Goal: Information Seeking & Learning: Learn about a topic

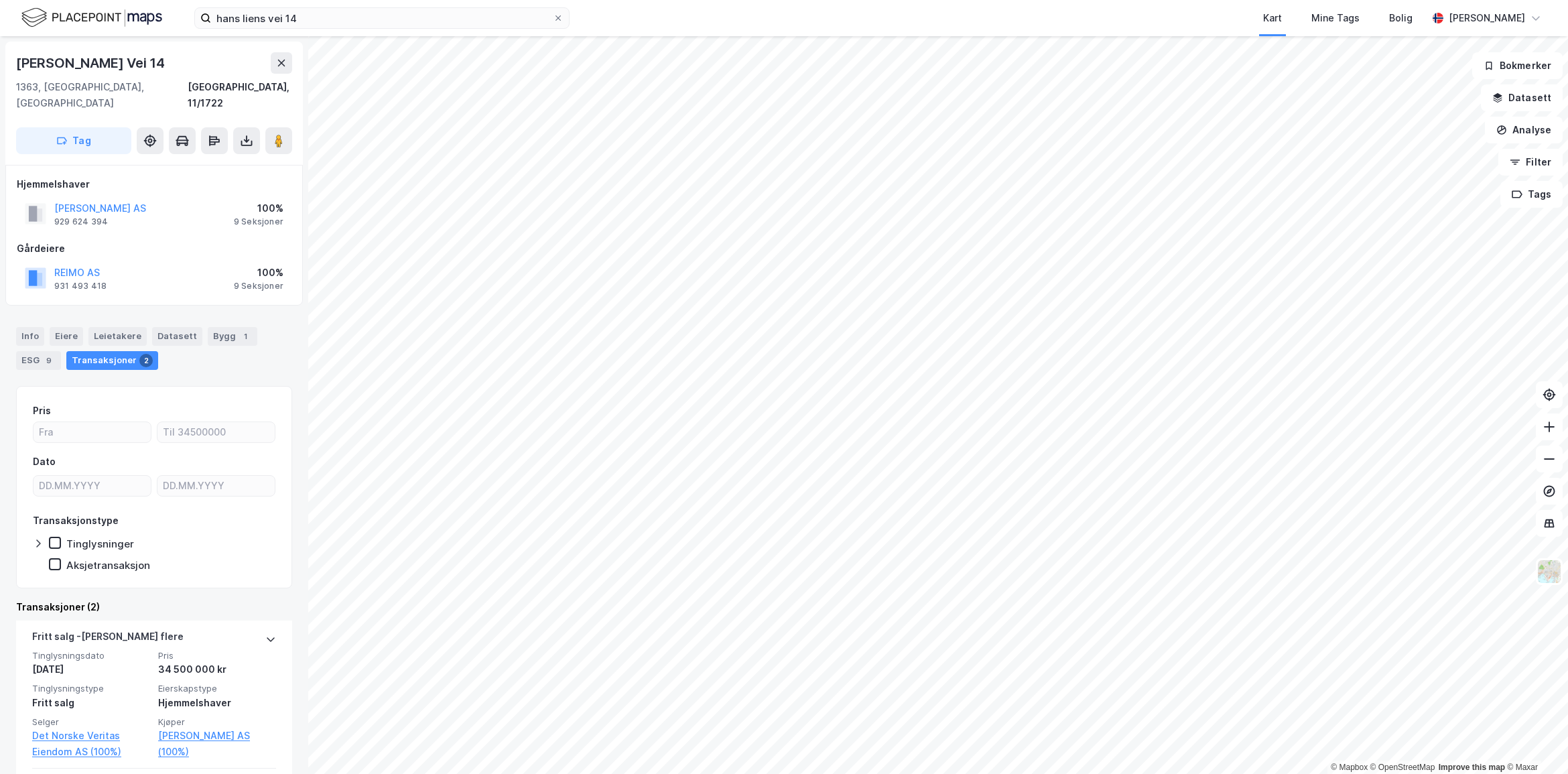
scroll to position [173, 0]
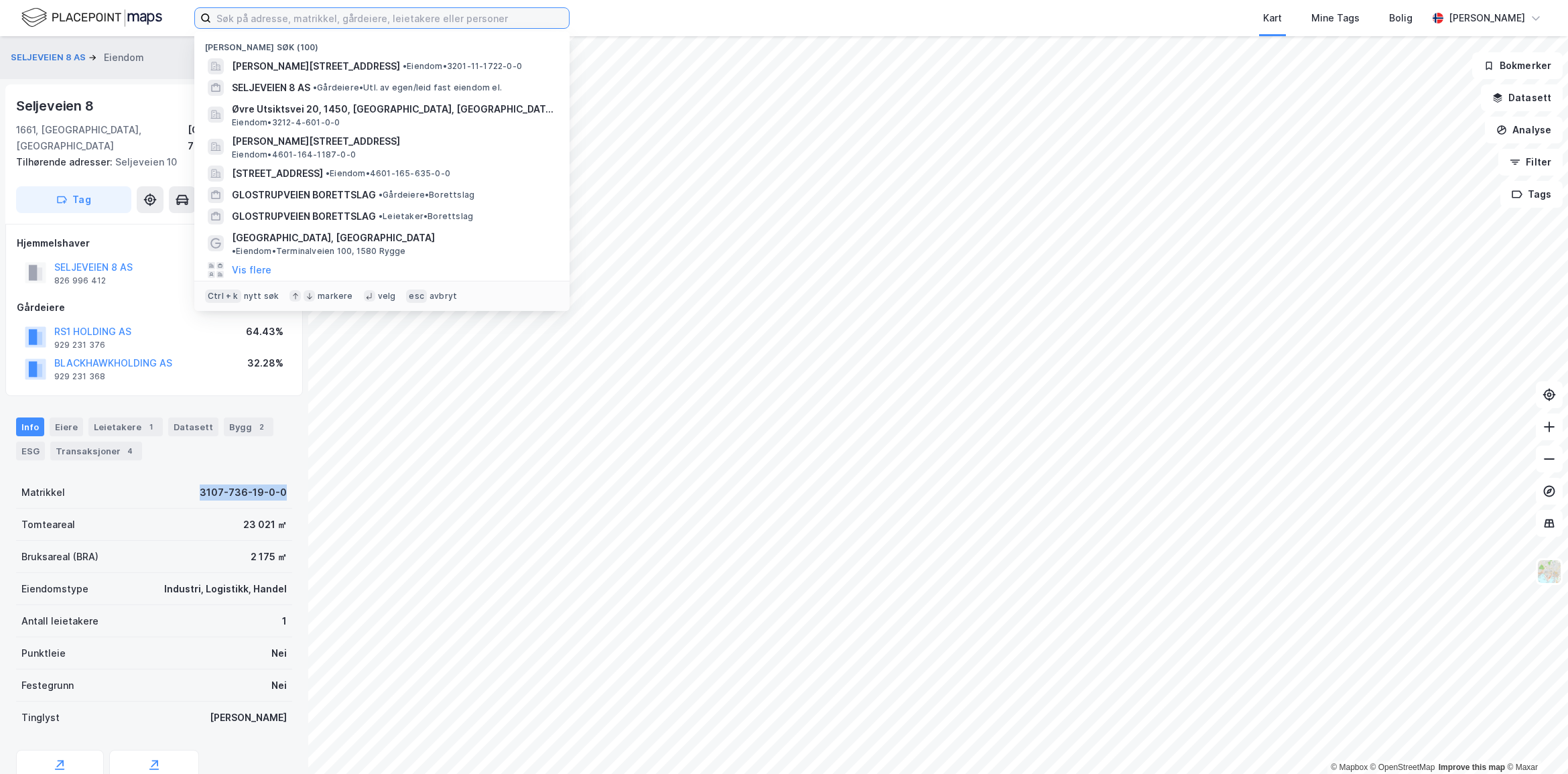
click at [305, 8] on input at bounding box center [389, 18] width 358 height 20
paste input "Damsgårdsallmenningen 1"
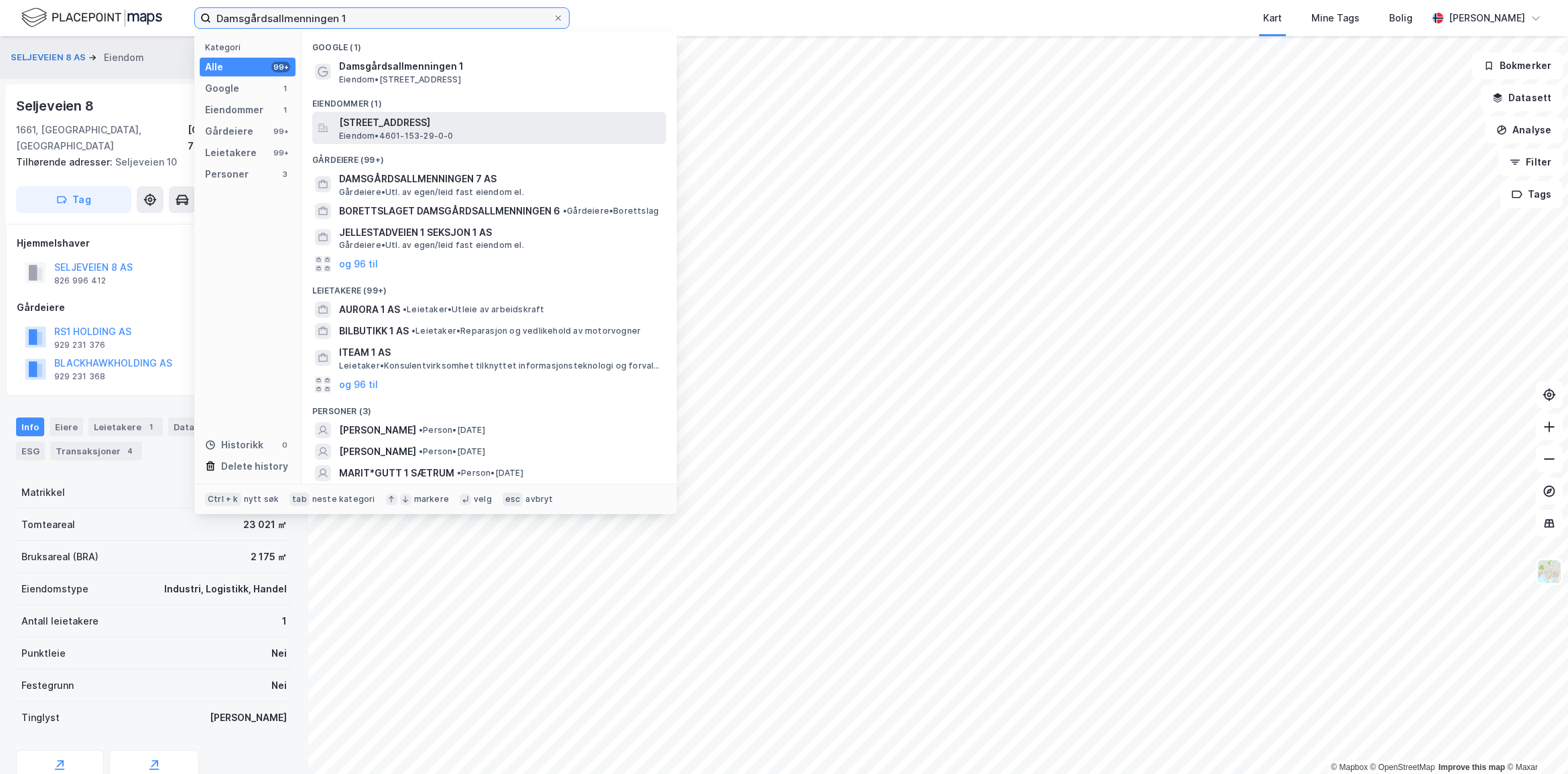
type input "Damsgårdsallmenningen 1"
click at [523, 122] on span "[STREET_ADDRESS]" at bounding box center [500, 122] width 322 height 16
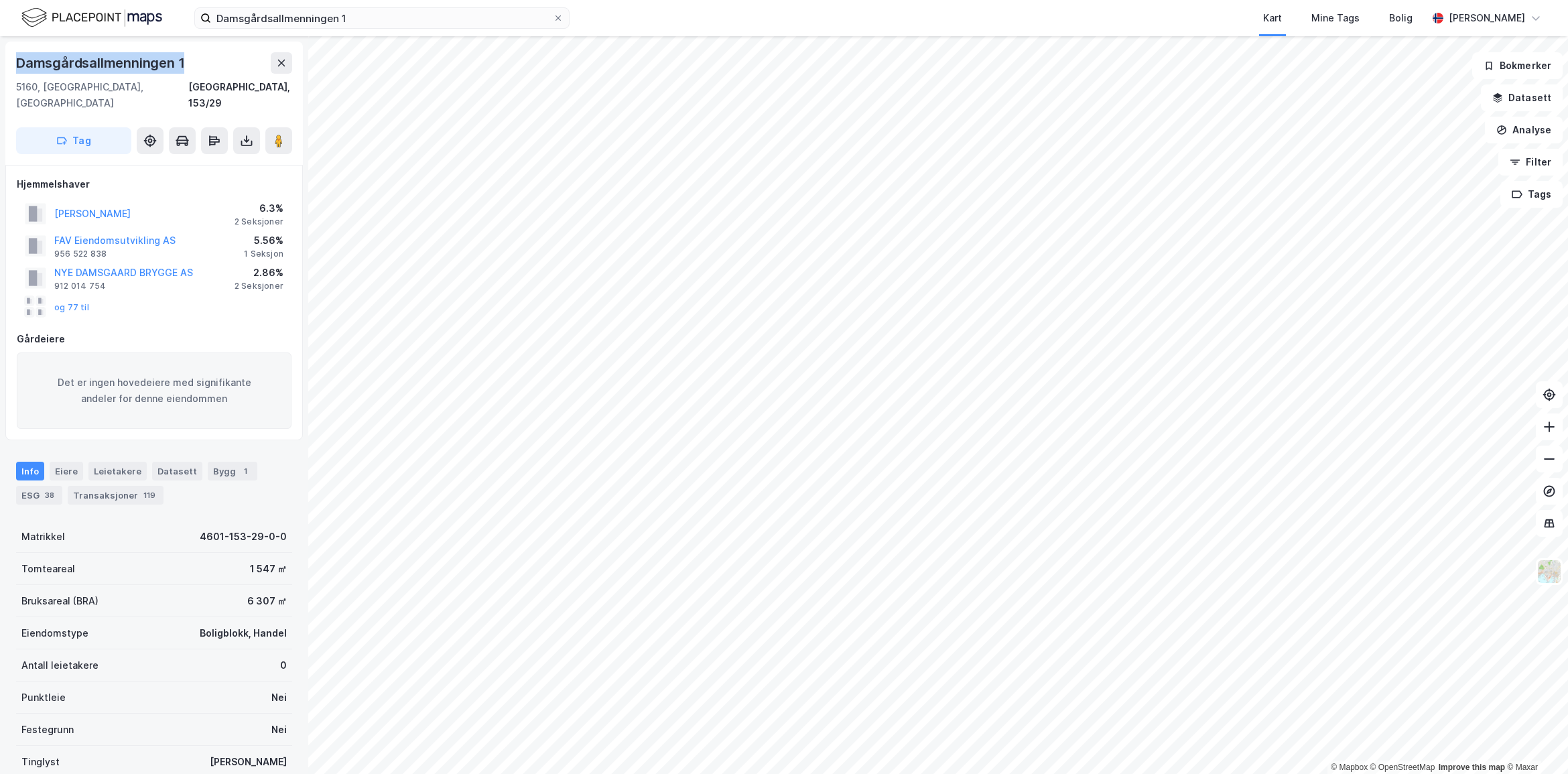
drag, startPoint x: 188, startPoint y: 63, endPoint x: 20, endPoint y: 64, distance: 168.0
click at [20, 64] on div "Damsgårdsallmenningen 1" at bounding box center [154, 64] width 276 height 22
copy div "Damsgårdsallmenningen 1"
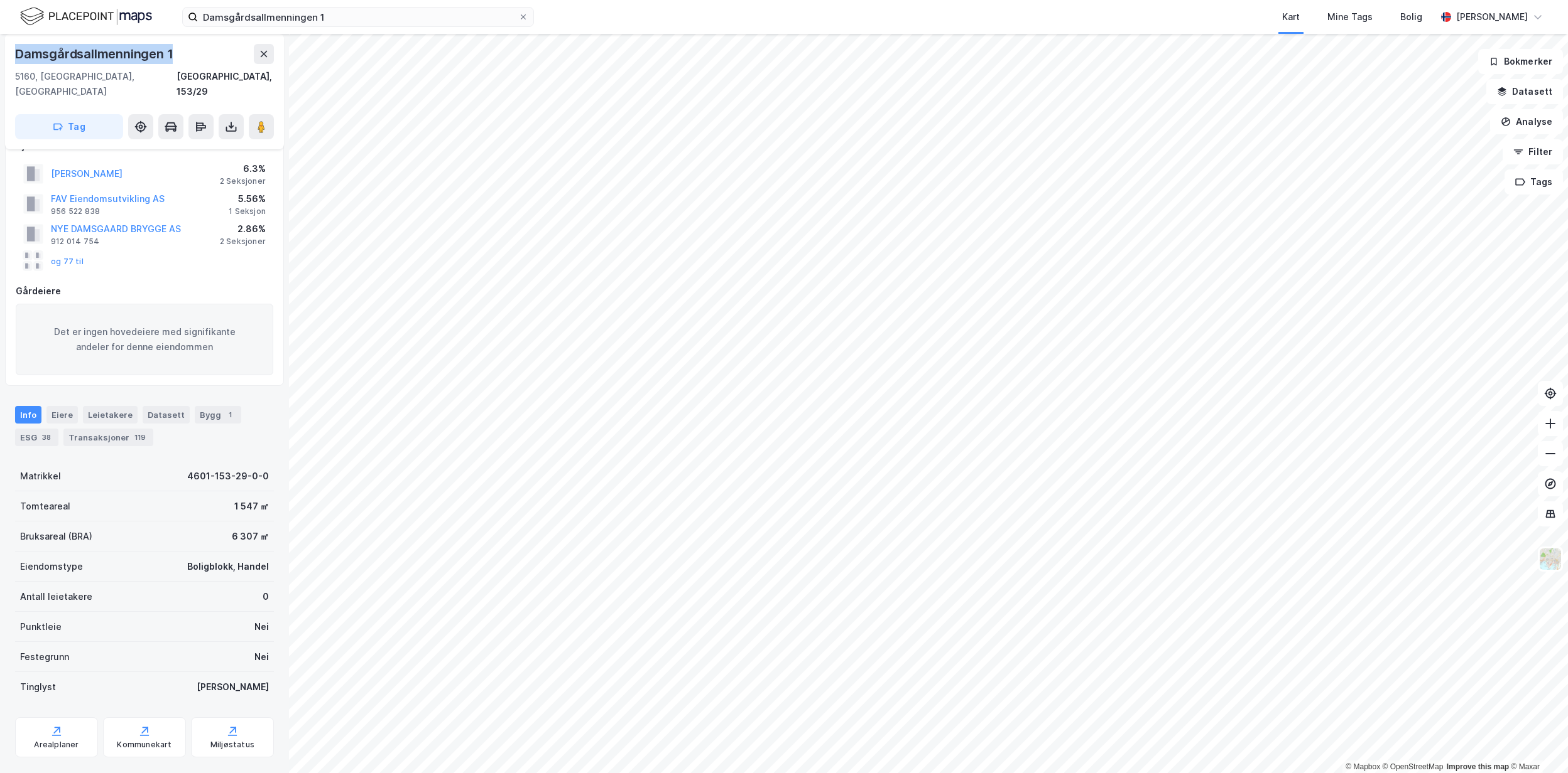
scroll to position [27, 0]
click at [1469, 83] on button "Datasett" at bounding box center [1524, 92] width 77 height 25
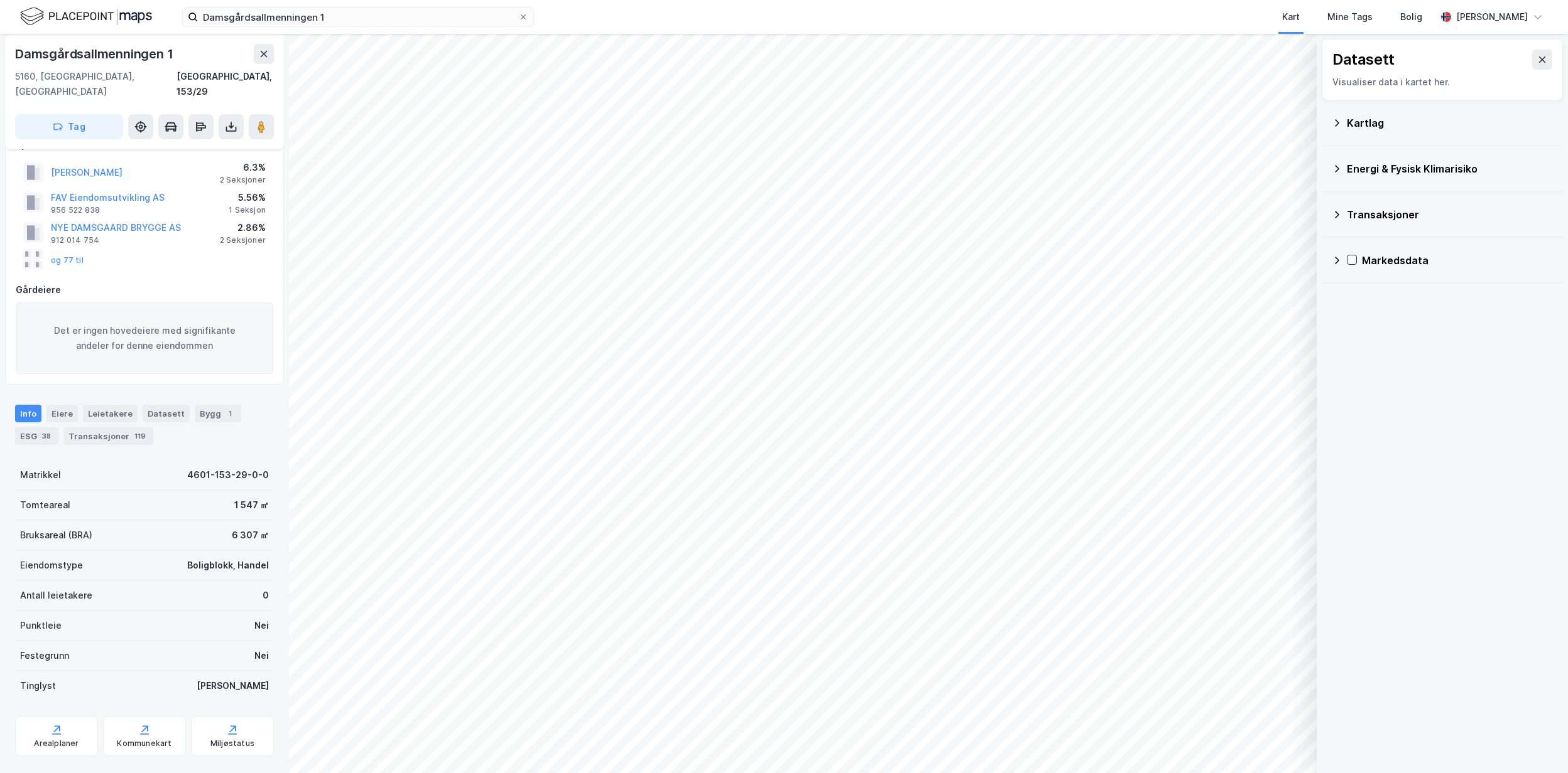
click at [1350, 126] on div "Kartlag" at bounding box center [1449, 122] width 206 height 15
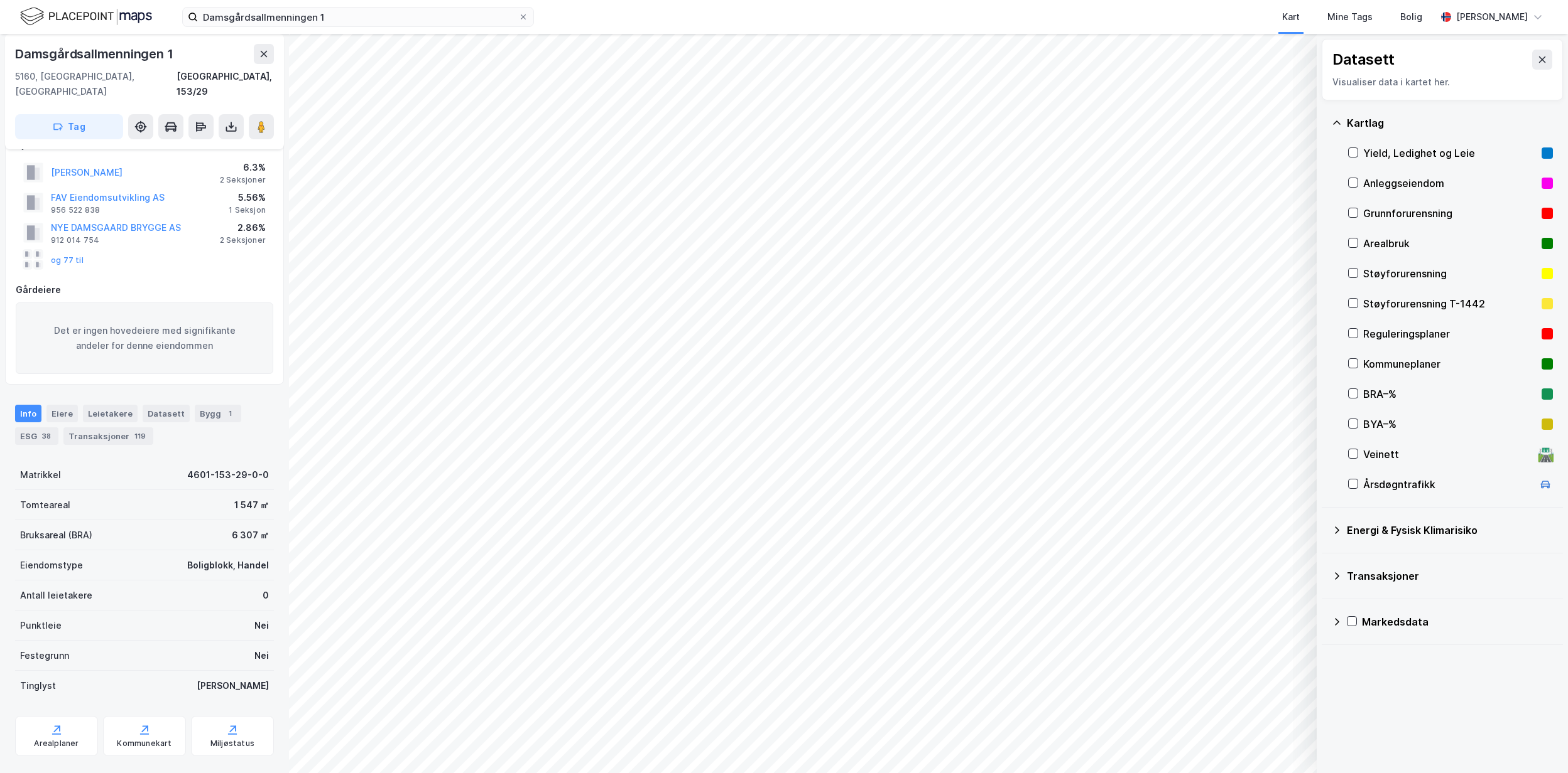
click at [1417, 156] on div "Yield, Ledighet og Leie" at bounding box center [1449, 153] width 173 height 15
click at [1345, 626] on div "Markedsdata" at bounding box center [1442, 622] width 221 height 30
click at [1350, 654] on icon at bounding box center [1353, 652] width 10 height 10
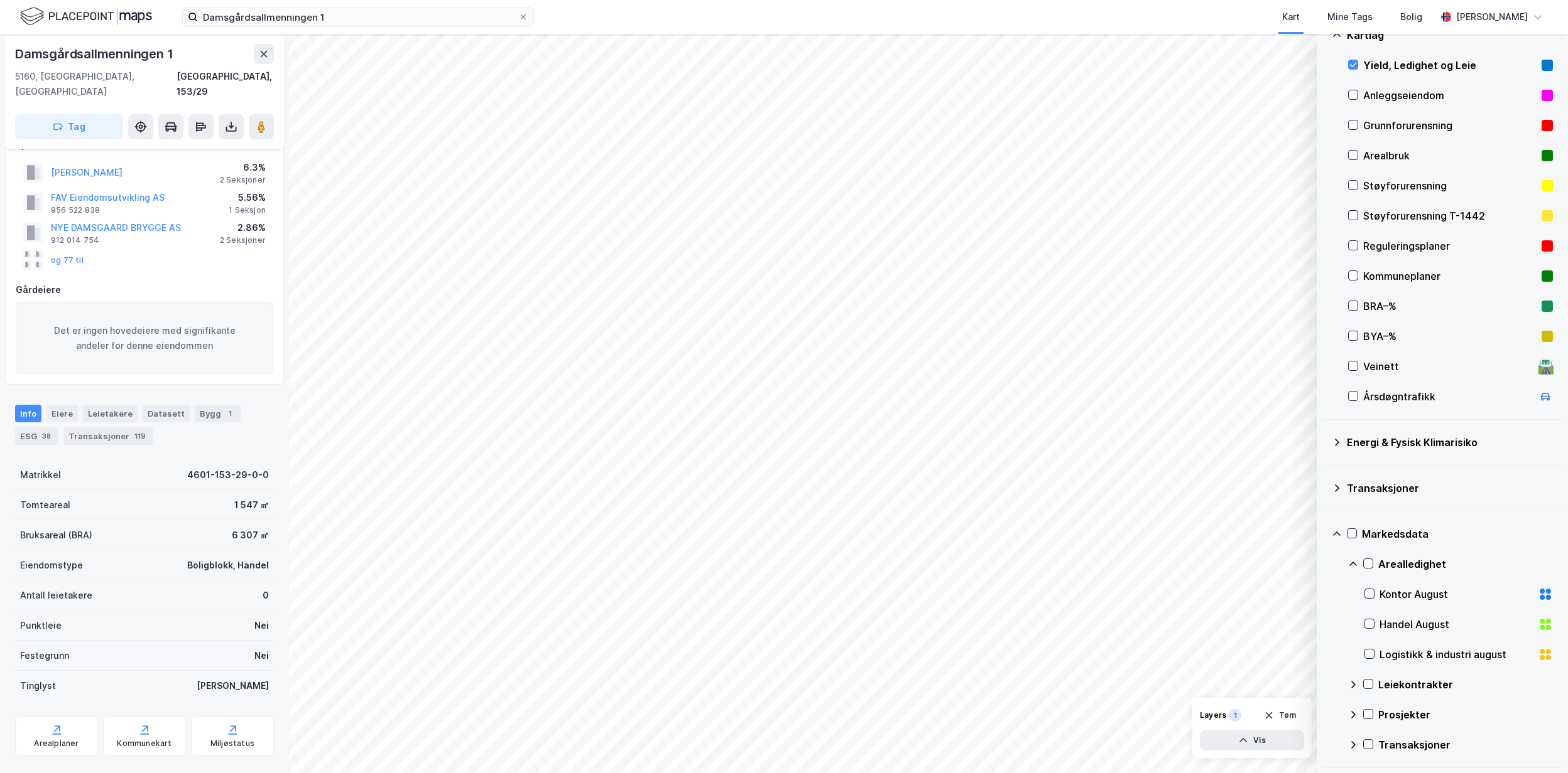
click at [1353, 685] on icon at bounding box center [1353, 685] width 10 height 10
click at [1368, 710] on icon at bounding box center [1369, 713] width 9 height 9
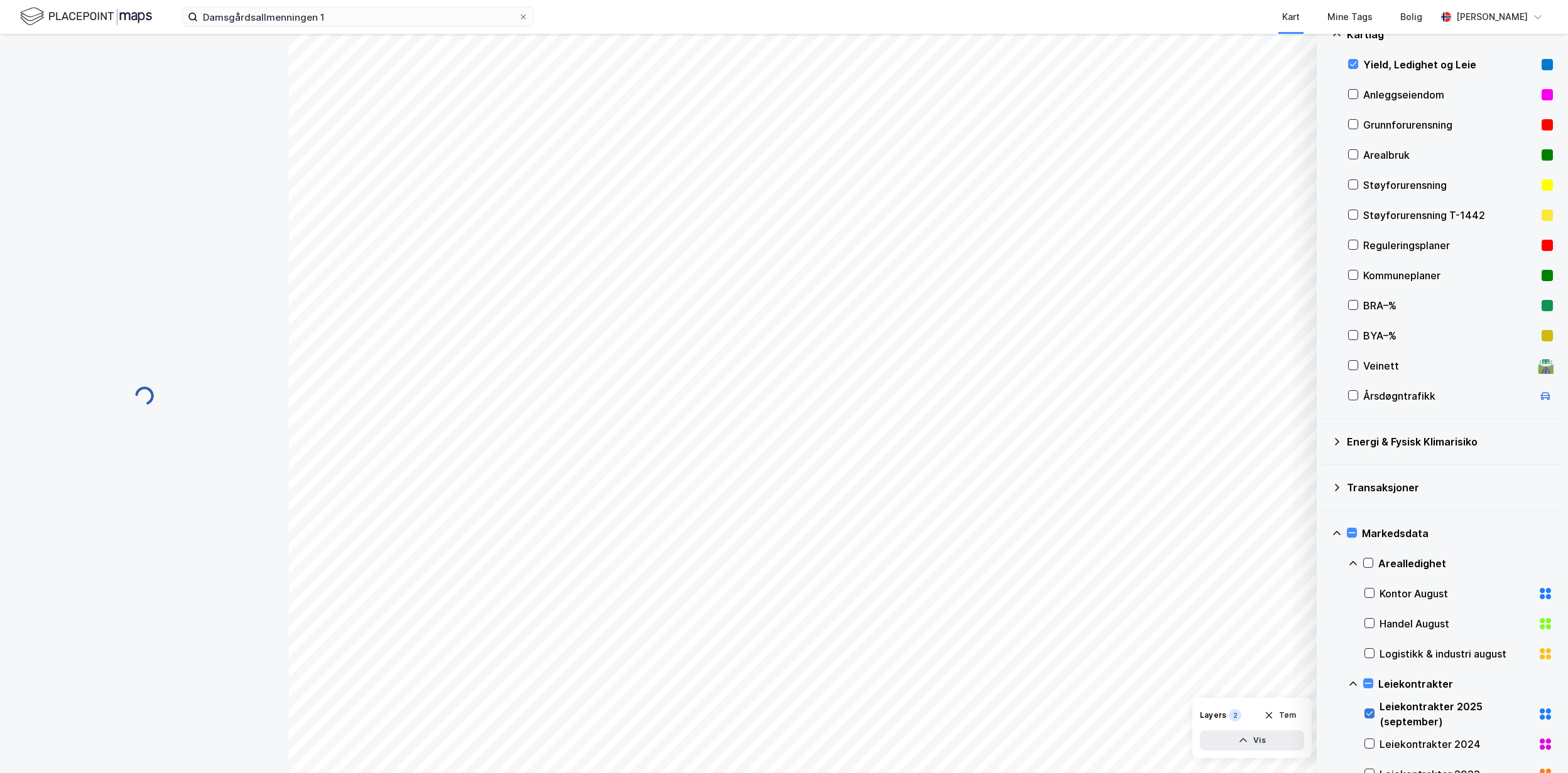
scroll to position [0, 0]
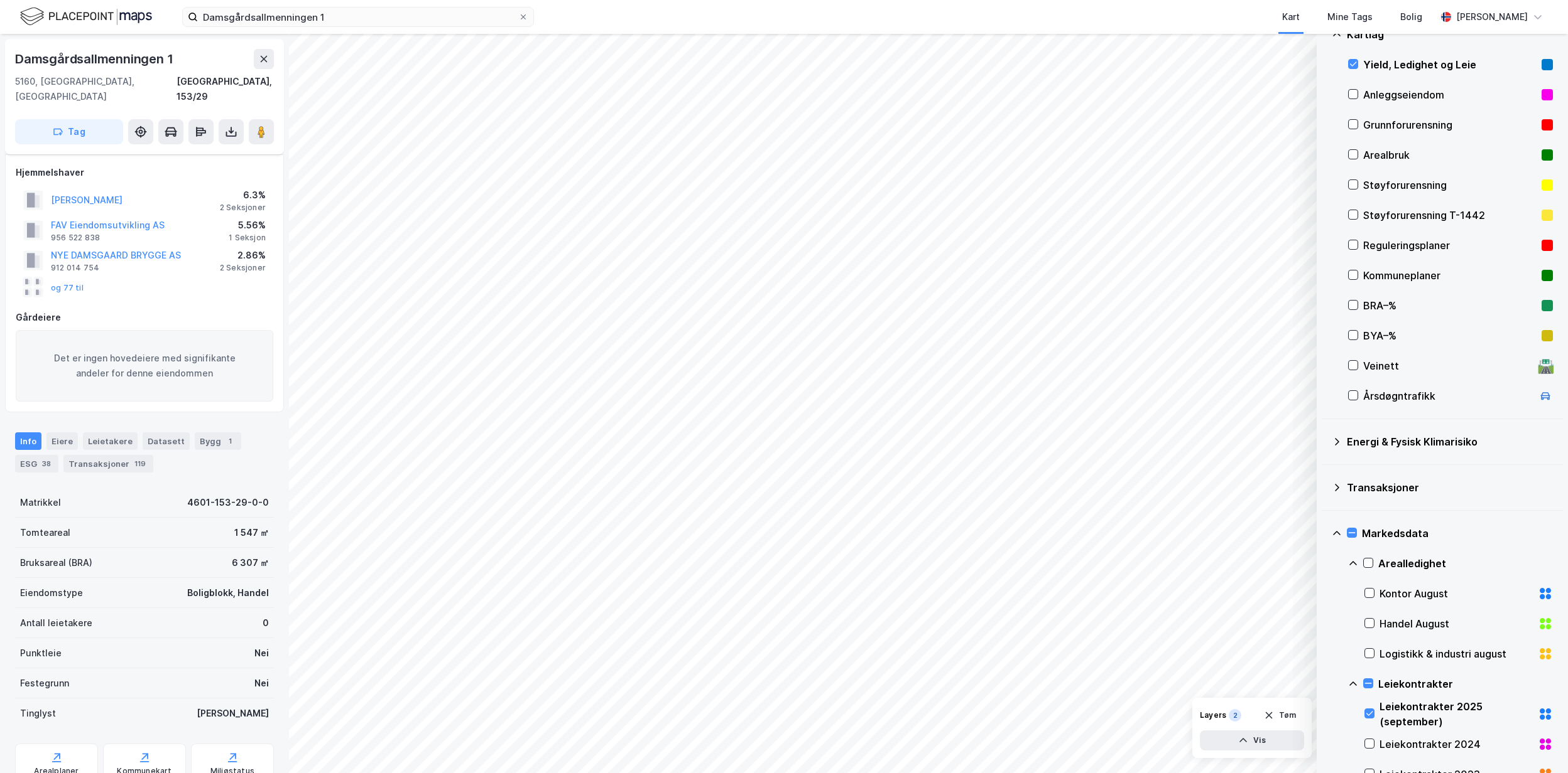
click at [1372, 724] on div at bounding box center [1369, 744] width 10 height 11
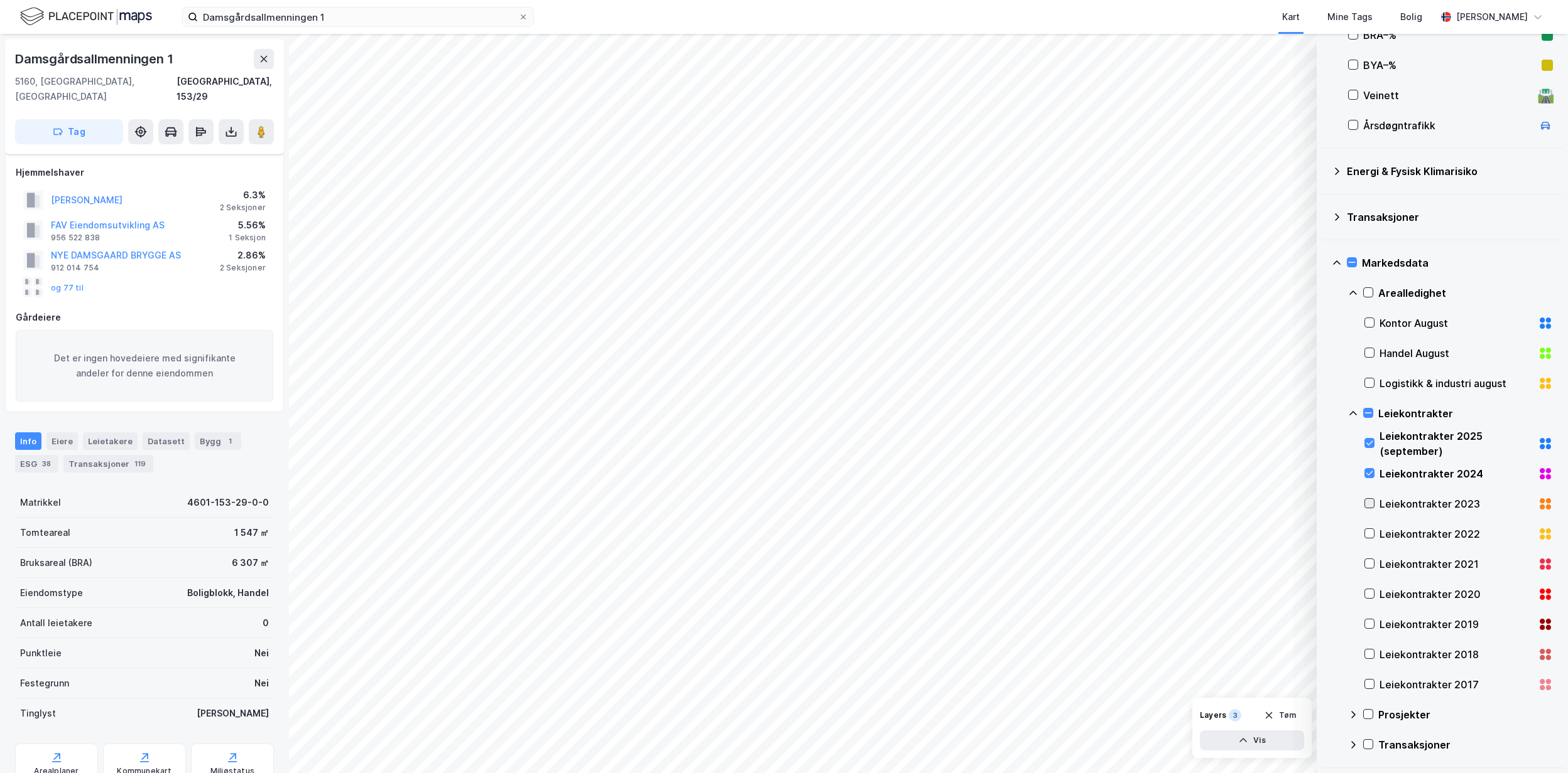
click at [1374, 506] on div at bounding box center [1369, 503] width 10 height 10
click at [1365, 535] on icon at bounding box center [1369, 533] width 9 height 9
click at [1374, 561] on div at bounding box center [1369, 563] width 10 height 10
click at [1371, 590] on icon at bounding box center [1369, 594] width 9 height 9
click at [1371, 625] on icon at bounding box center [1369, 623] width 9 height 9
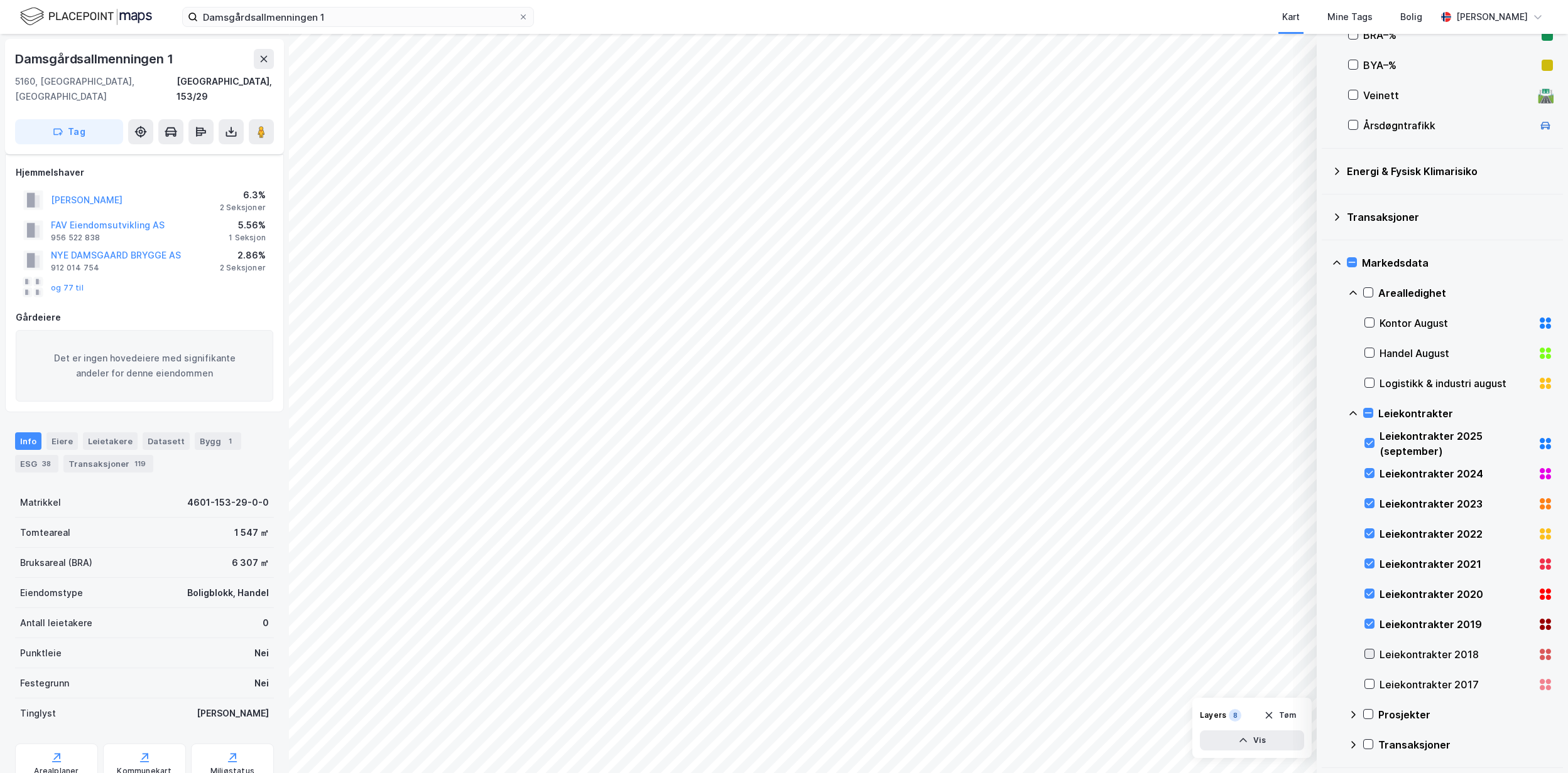
click at [1369, 653] on icon at bounding box center [1369, 654] width 9 height 9
click at [1369, 684] on icon at bounding box center [1369, 684] width 9 height 9
click at [1355, 267] on icon at bounding box center [1351, 262] width 9 height 9
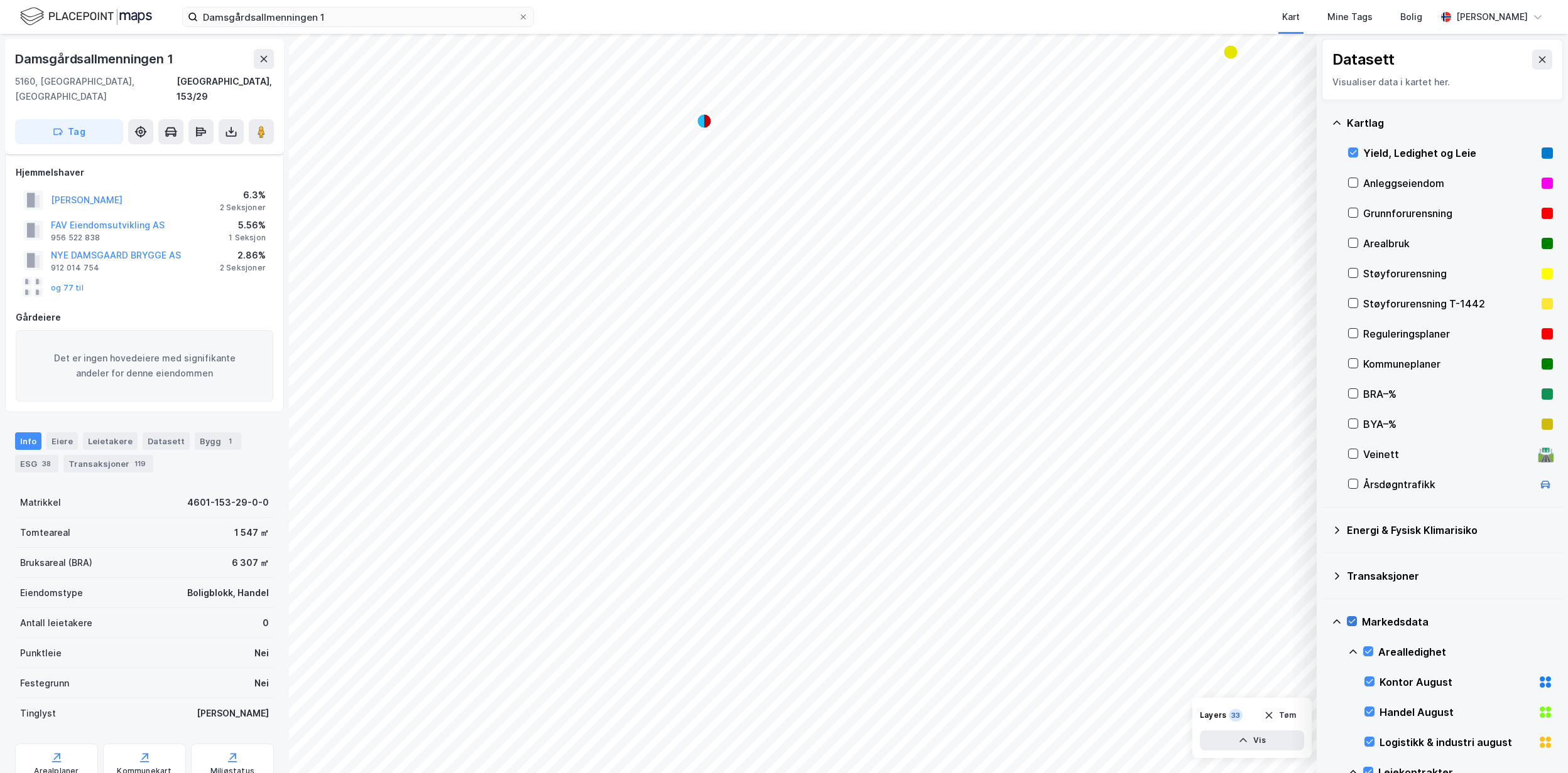
click at [92, 20] on img at bounding box center [86, 16] width 132 height 22
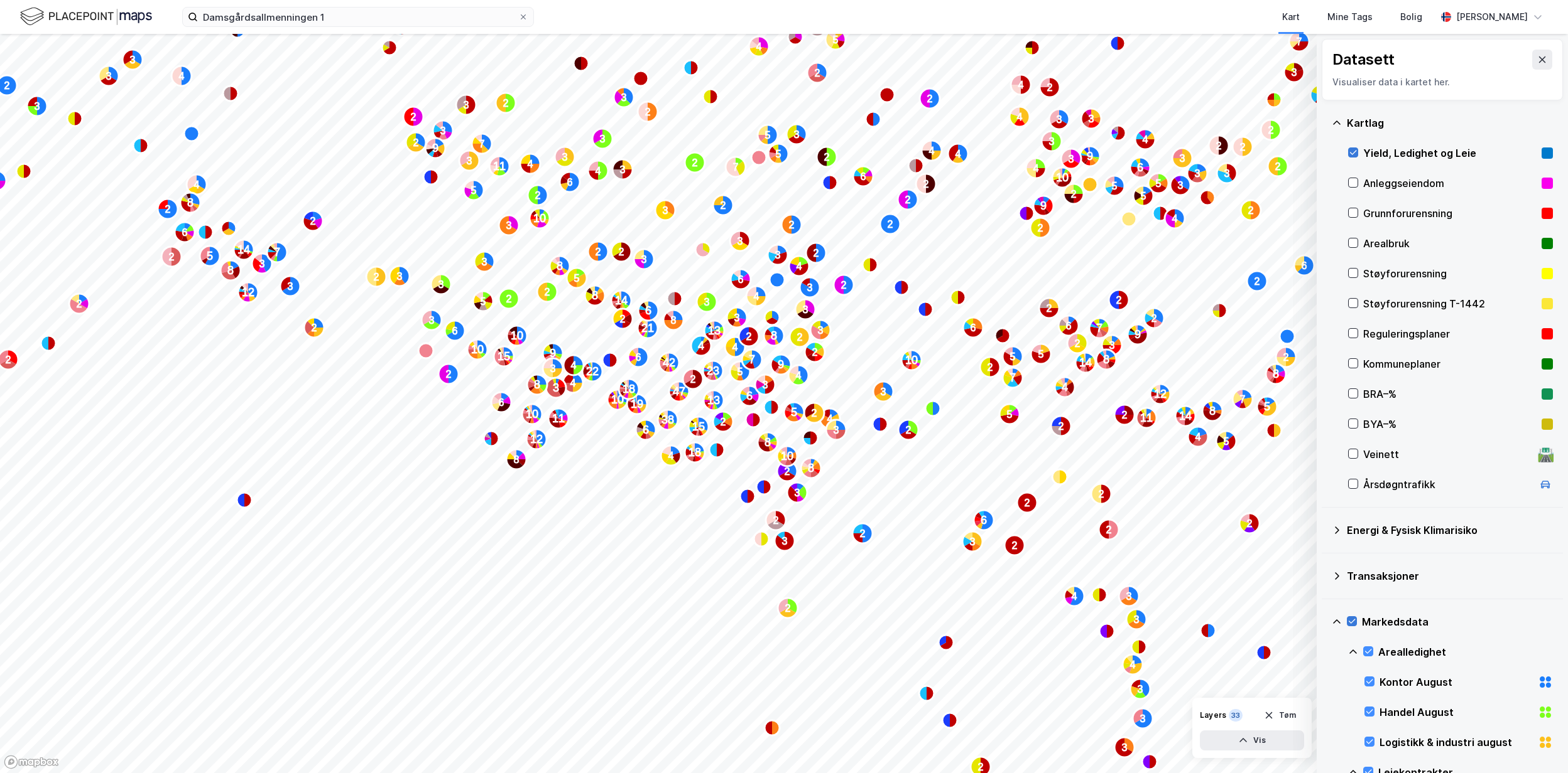
click at [1349, 152] on icon at bounding box center [1353, 152] width 9 height 9
click at [324, 20] on input "Damsgårdsallmenningen 1" at bounding box center [357, 17] width 320 height 19
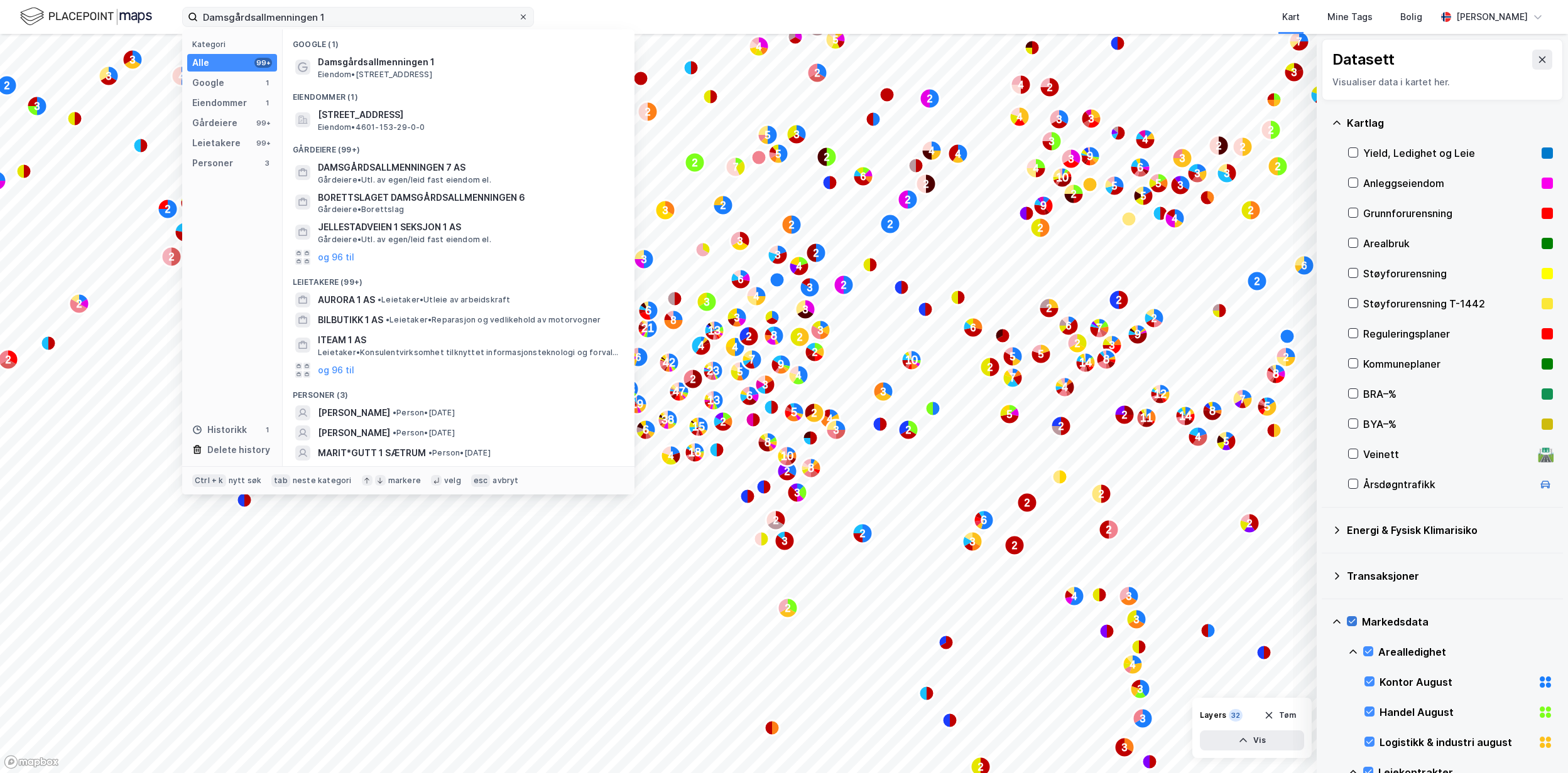
click at [520, 12] on div at bounding box center [523, 16] width 8 height 10
click at [518, 11] on input "Damsgårdsallmenningen 1" at bounding box center [357, 17] width 320 height 19
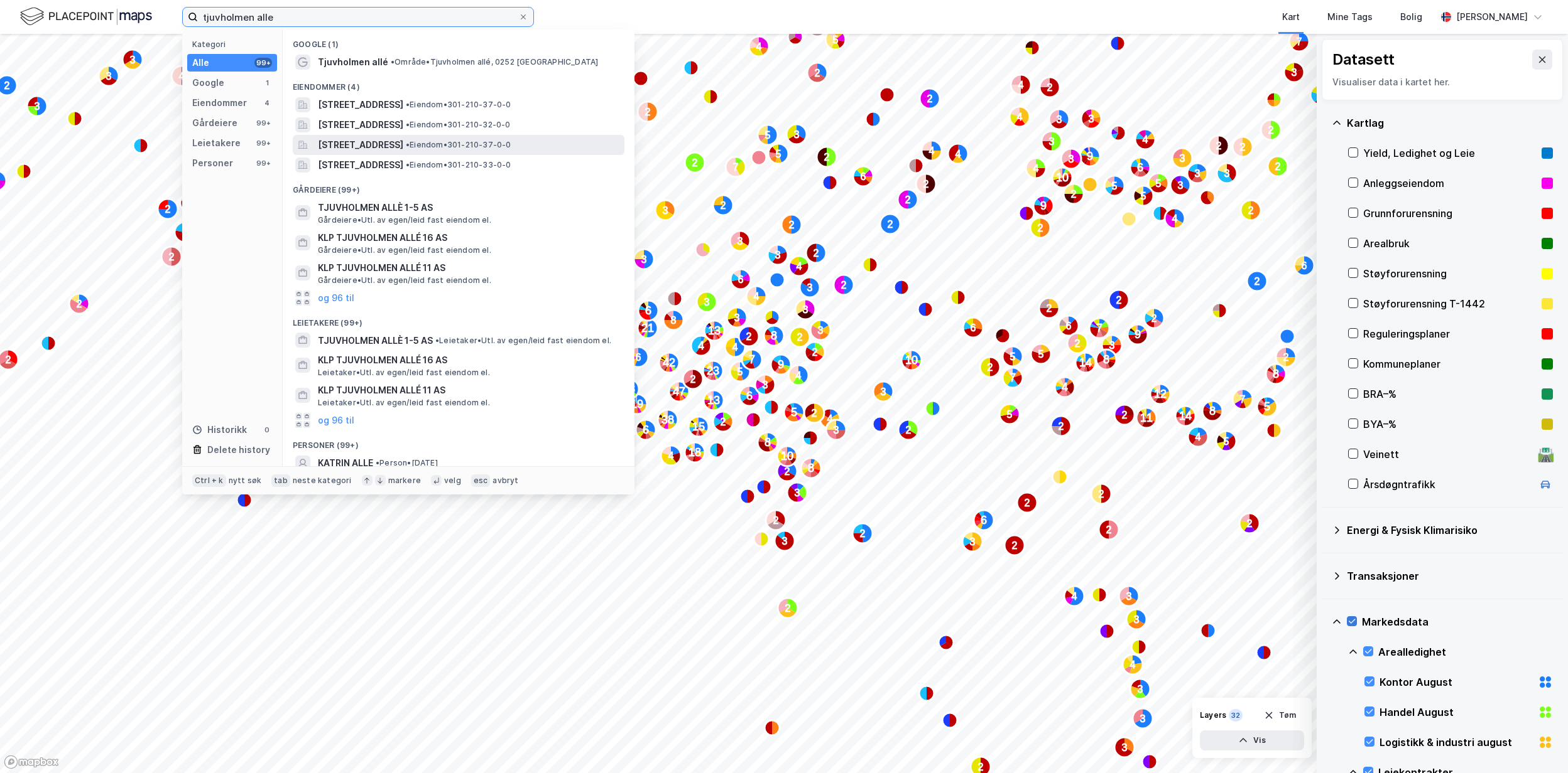
type input "tjuvholmen alle"
click at [398, 154] on div "[STREET_ADDRESS] • Eiendom • 301-210-37-0-0" at bounding box center [458, 145] width 331 height 20
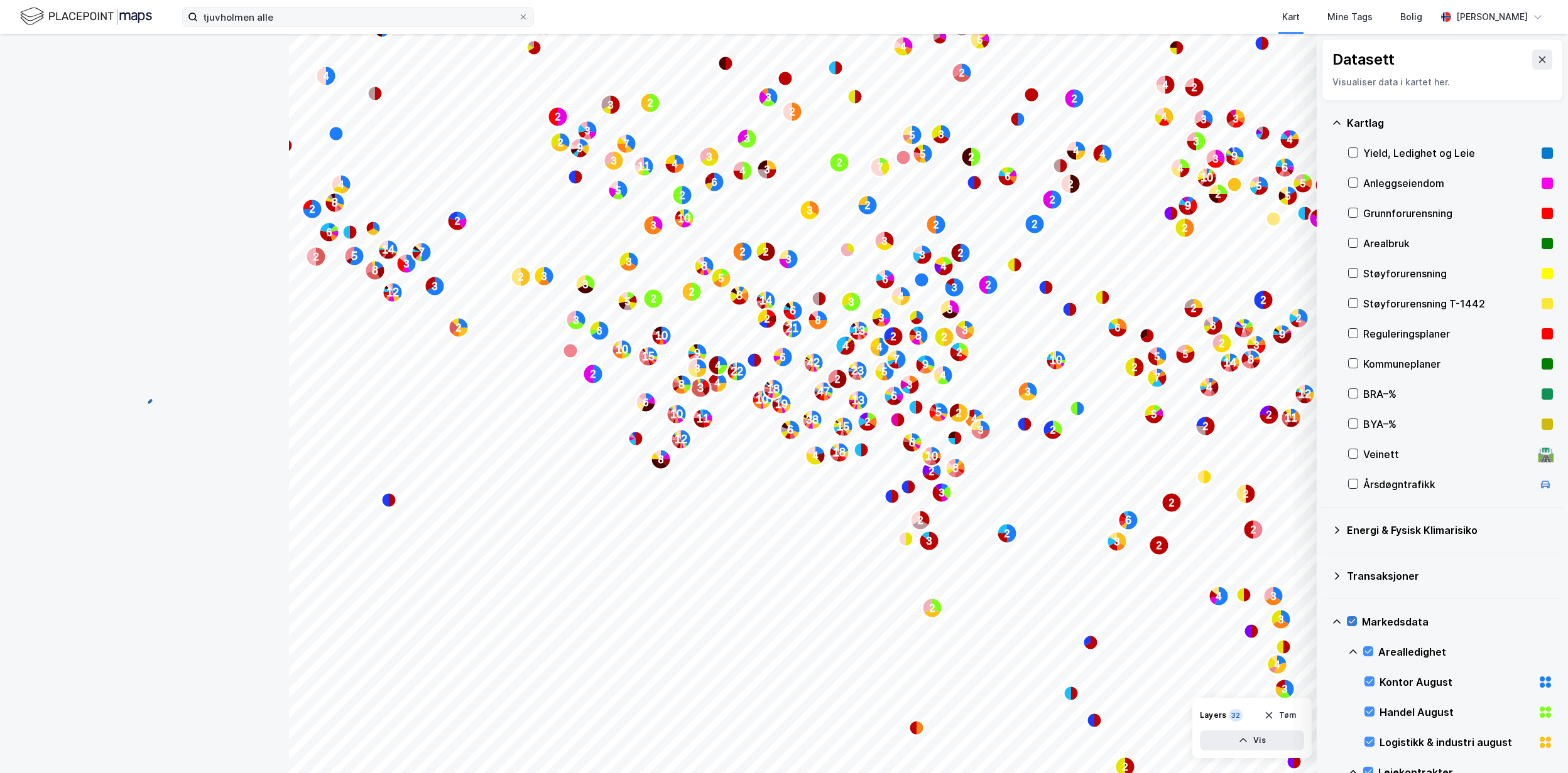
click at [1347, 129] on div "Kartlag" at bounding box center [1449, 122] width 206 height 15
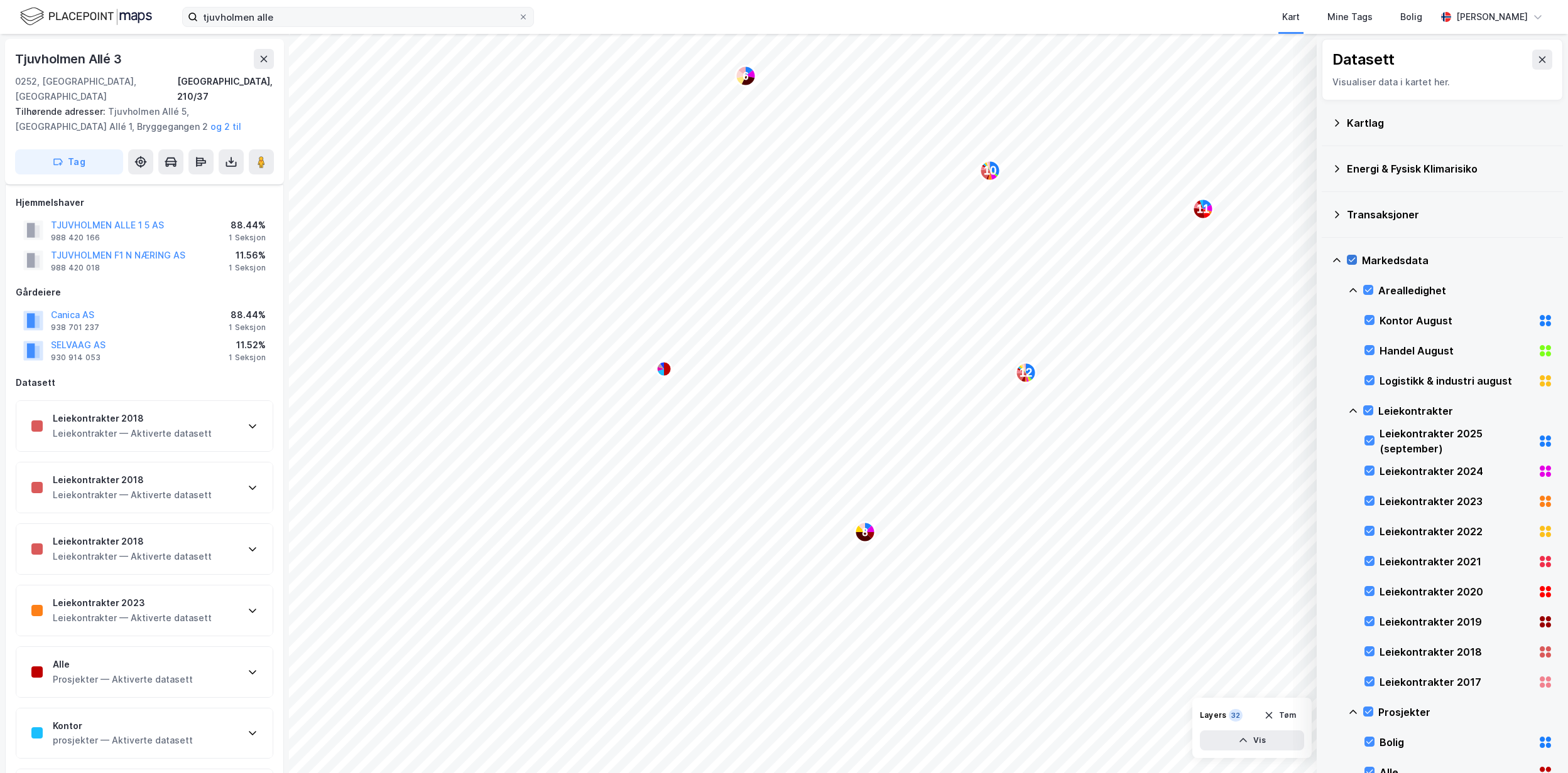
scroll to position [27, 0]
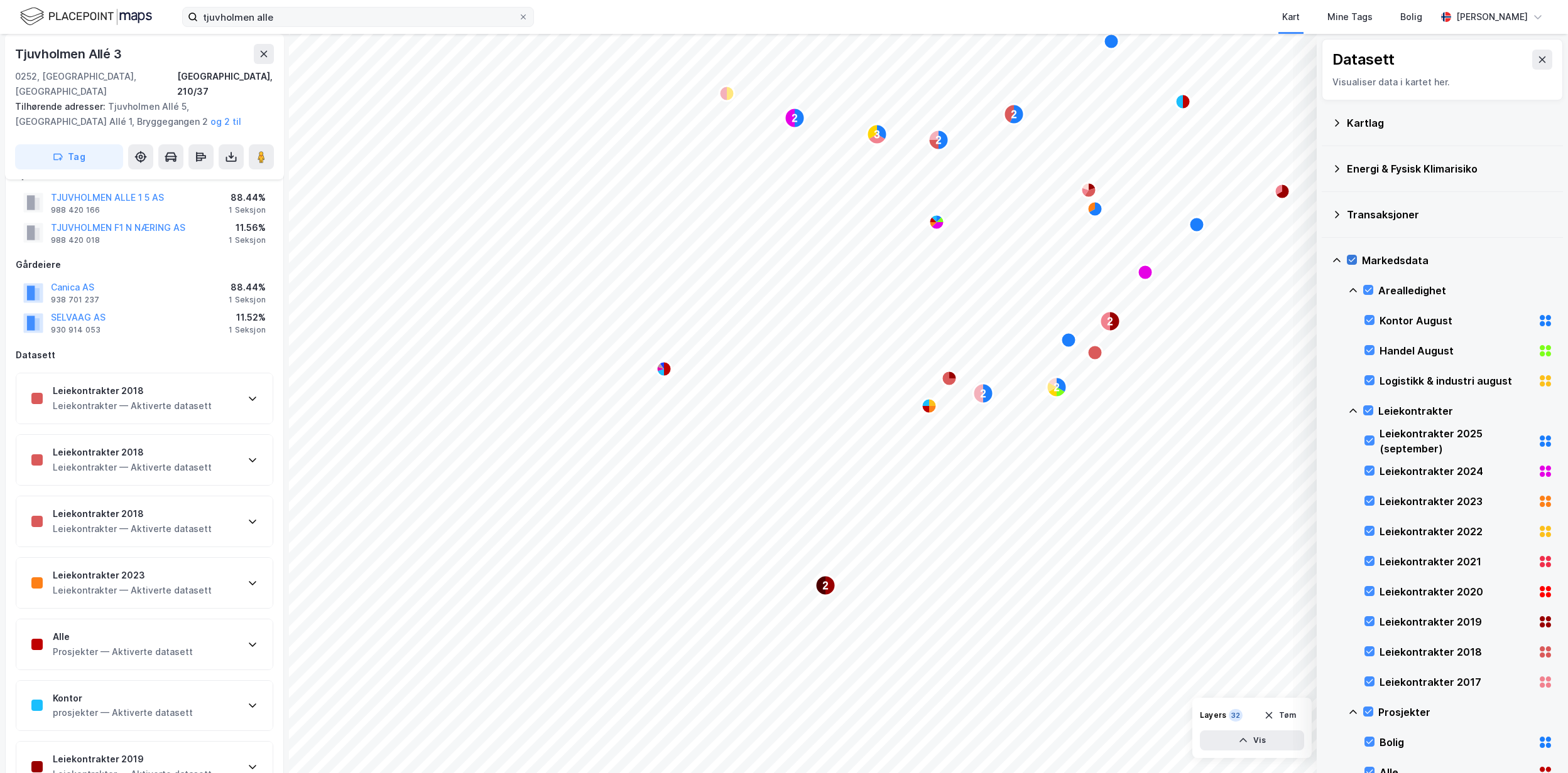
click at [1364, 264] on div "Markedsdata" at bounding box center [1458, 260] width 191 height 15
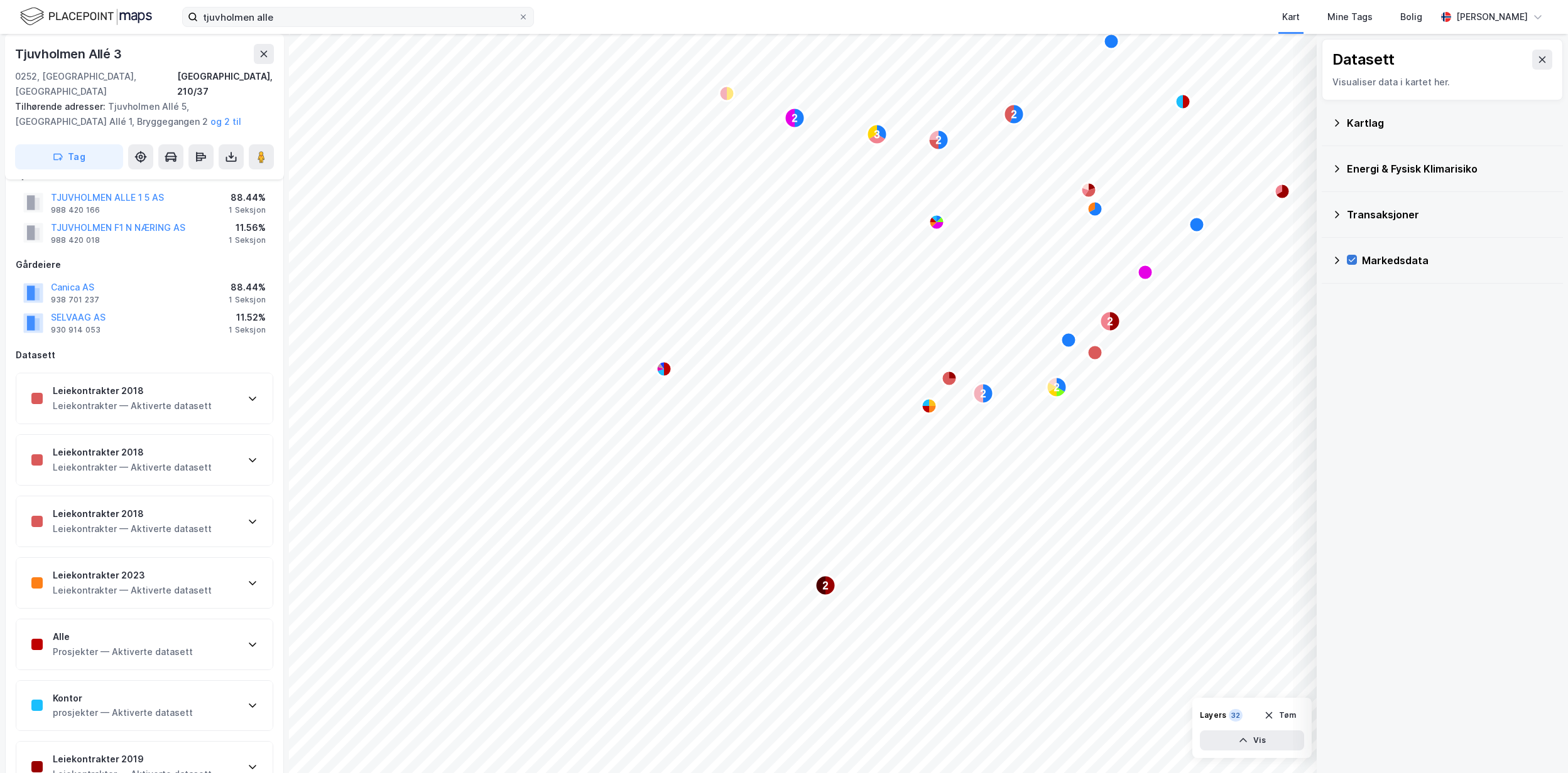
click at [1349, 252] on div "Markedsdata" at bounding box center [1442, 260] width 221 height 30
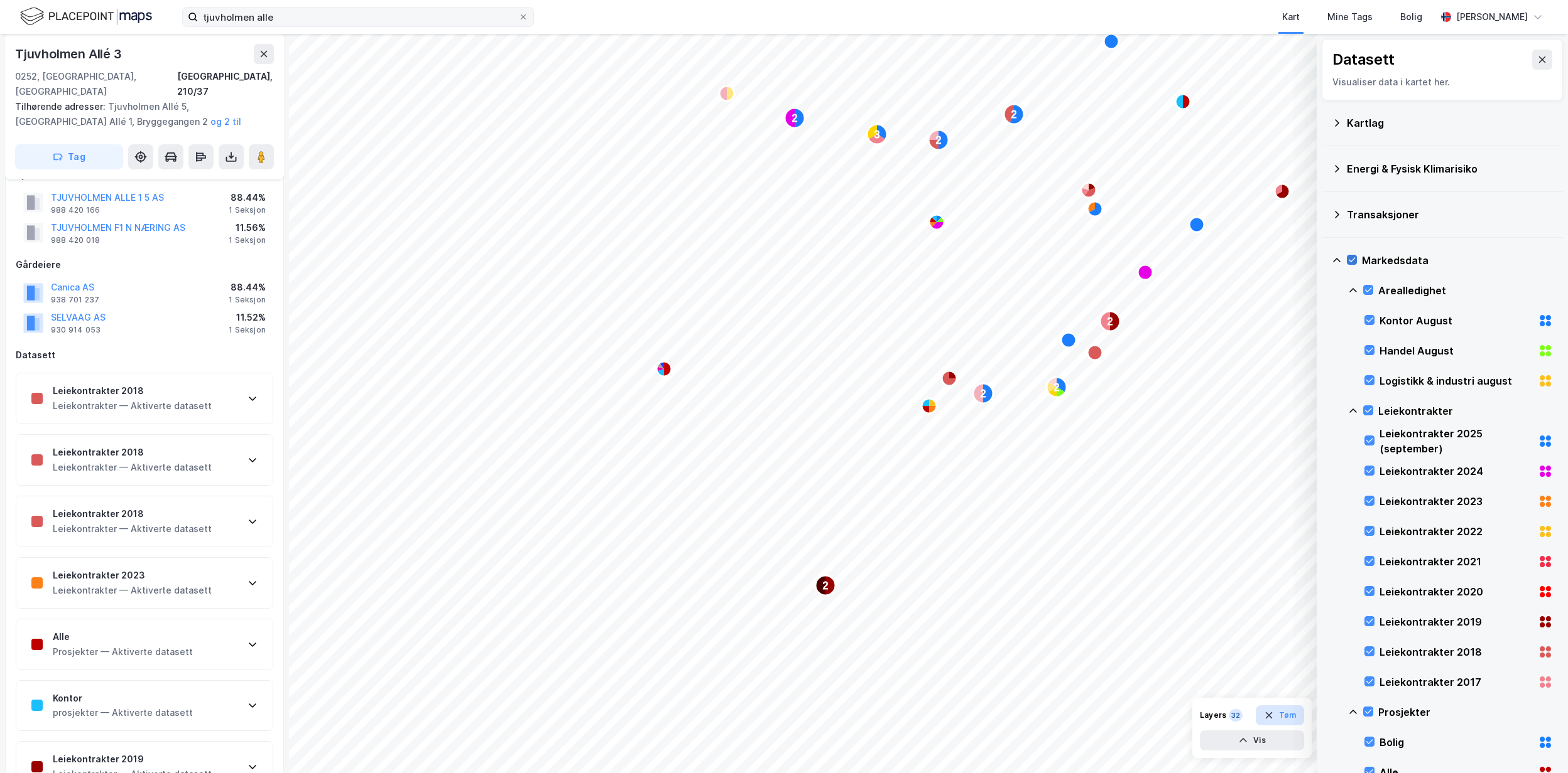
click at [1286, 719] on button "Tøm" at bounding box center [1280, 716] width 49 height 20
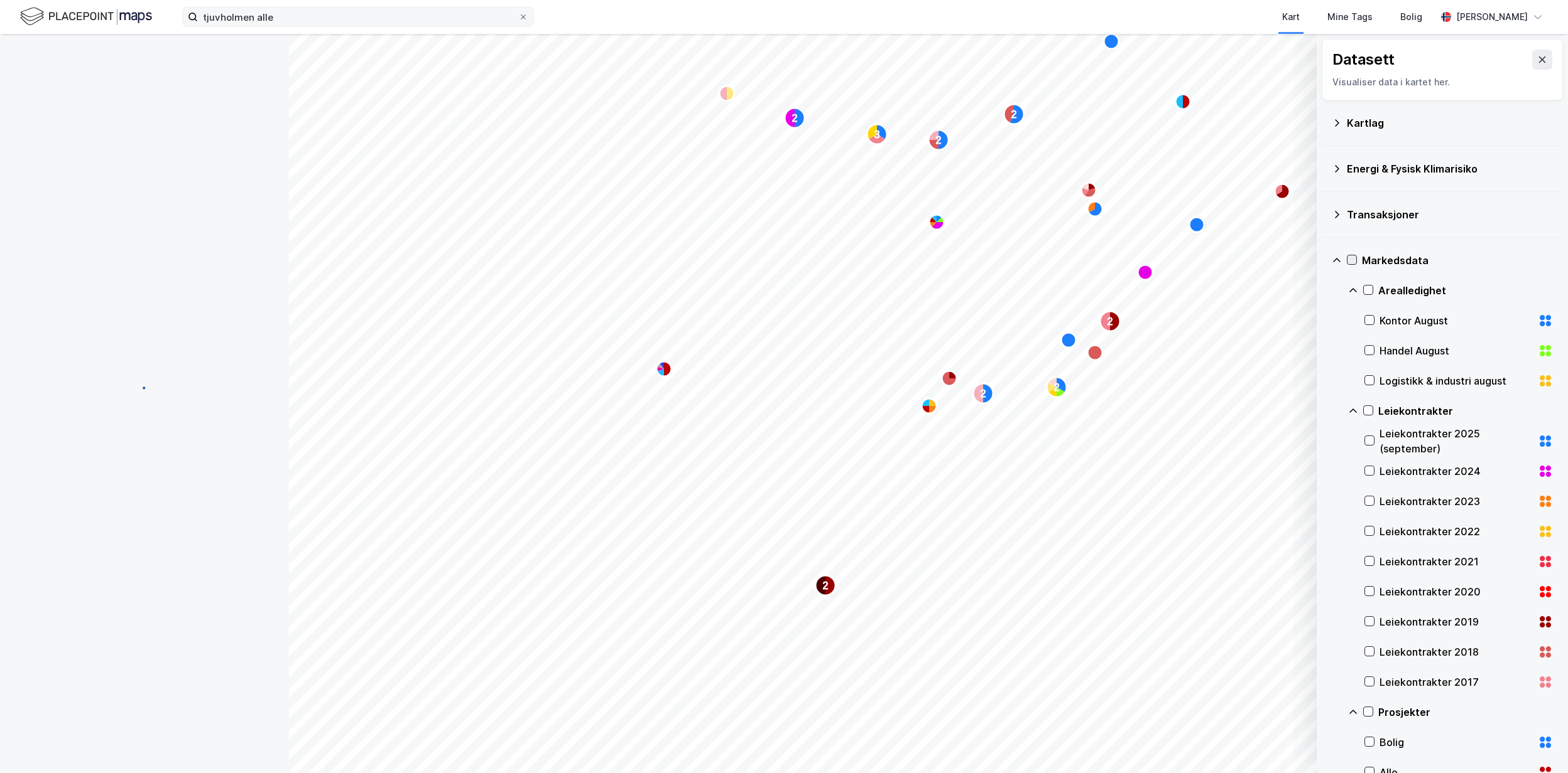
scroll to position [0, 0]
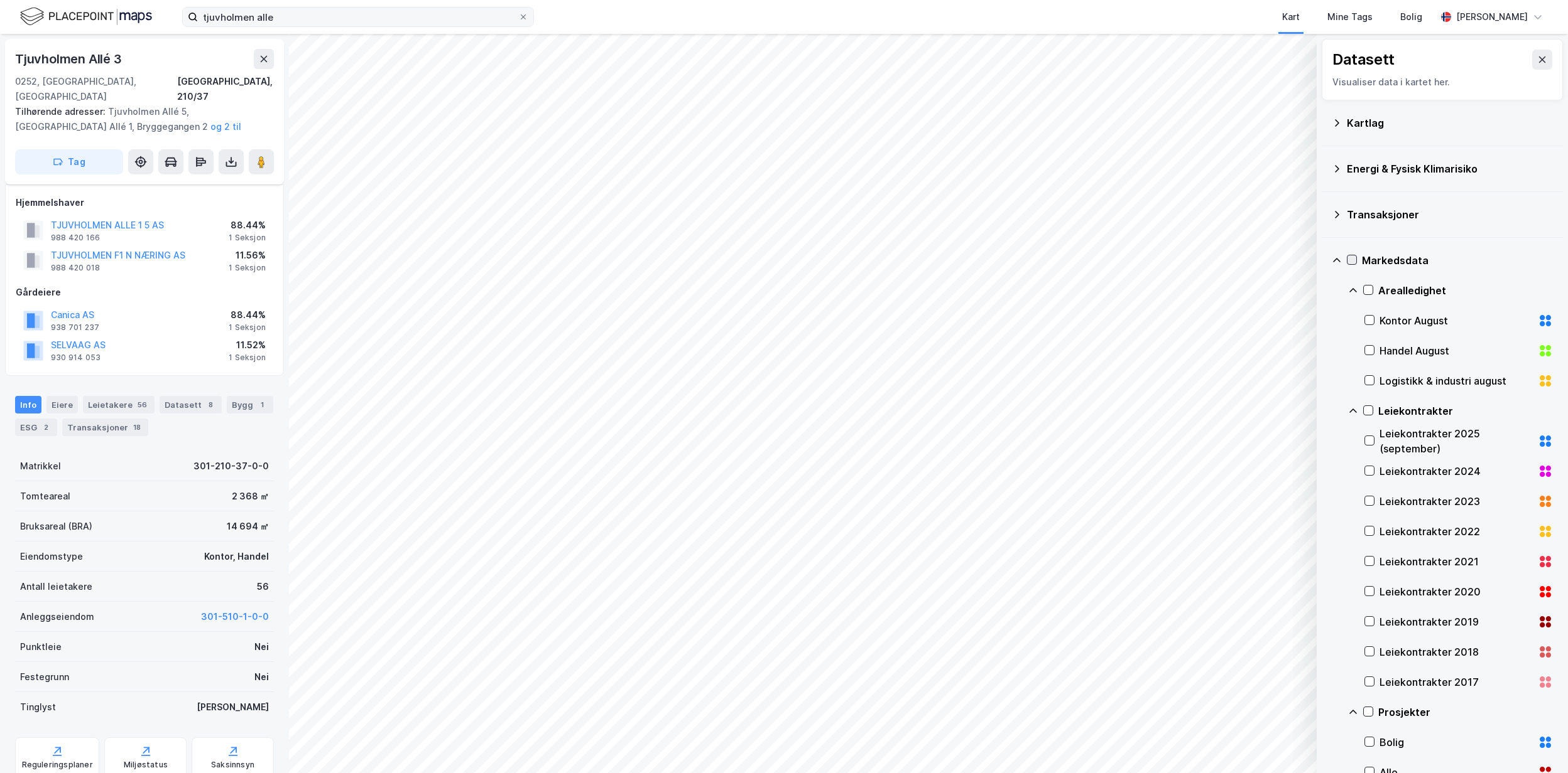
click at [1338, 265] on icon at bounding box center [1336, 260] width 10 height 10
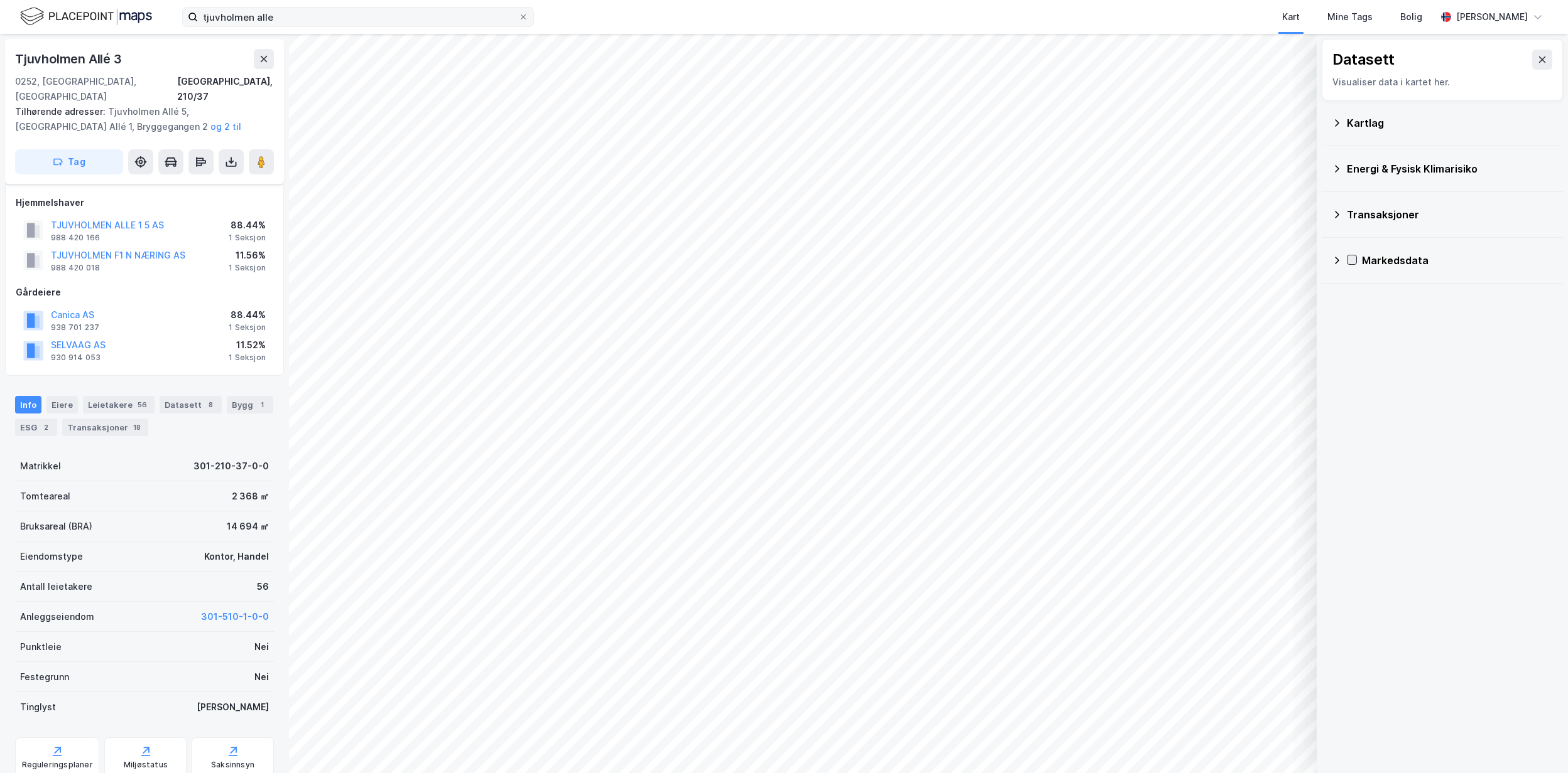
click at [1335, 124] on icon at bounding box center [1336, 123] width 10 height 10
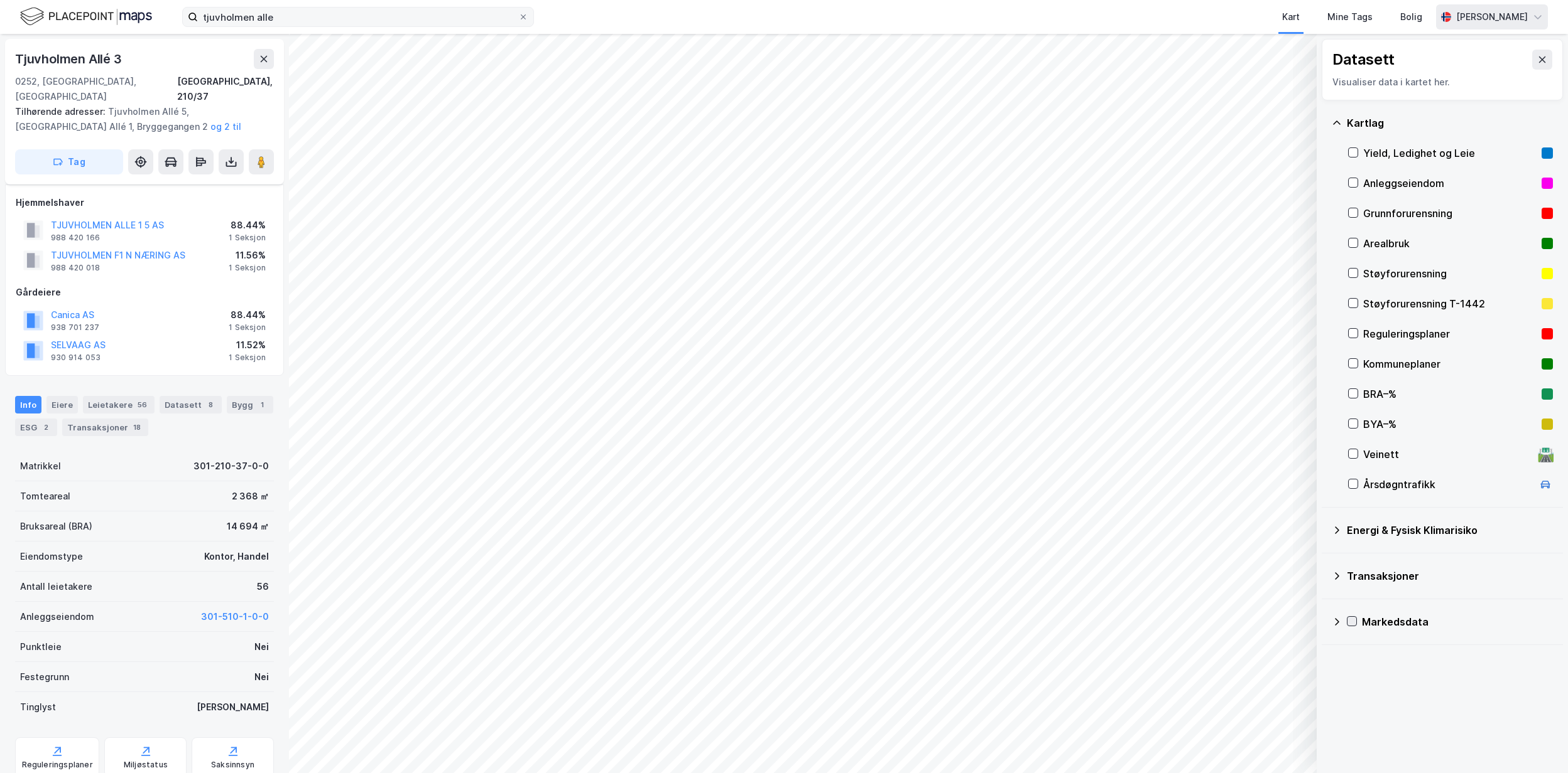
click at [1469, 17] on div "[PERSON_NAME]" at bounding box center [1491, 17] width 112 height 25
